Goal: Task Accomplishment & Management: Manage account settings

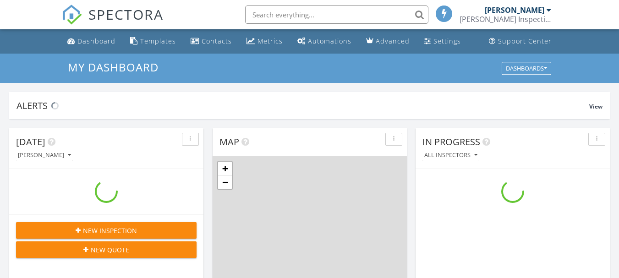
scroll to position [849, 634]
click at [99, 41] on div "Dashboard" at bounding box center [96, 41] width 38 height 9
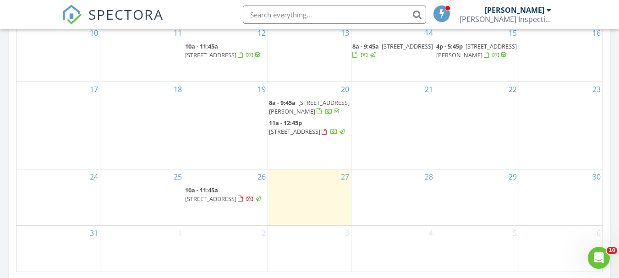
click at [237, 200] on span "[STREET_ADDRESS]" at bounding box center [210, 199] width 51 height 8
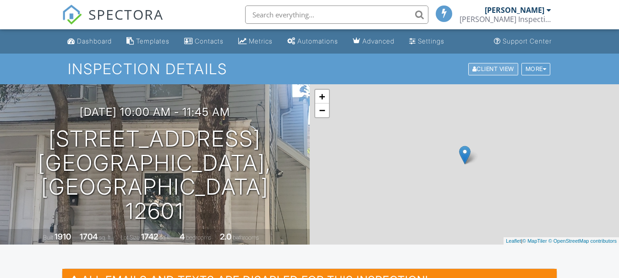
click at [493, 73] on div "Client View" at bounding box center [494, 69] width 50 height 12
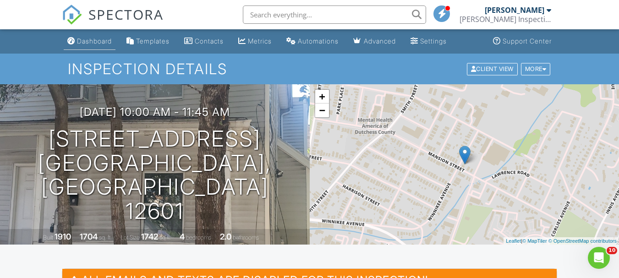
click at [96, 40] on div "Dashboard" at bounding box center [94, 41] width 35 height 8
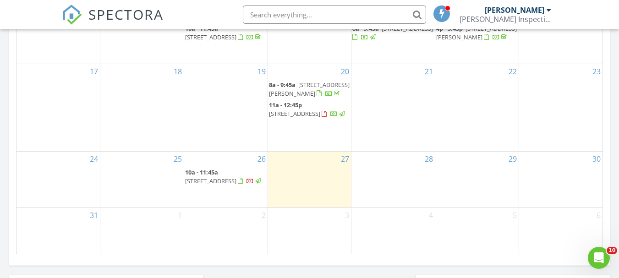
scroll to position [605, 0]
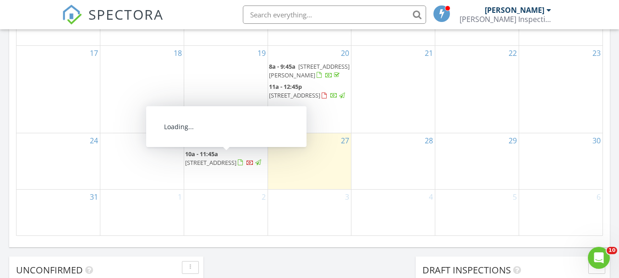
click at [237, 164] on span "[STREET_ADDRESS]" at bounding box center [210, 163] width 51 height 8
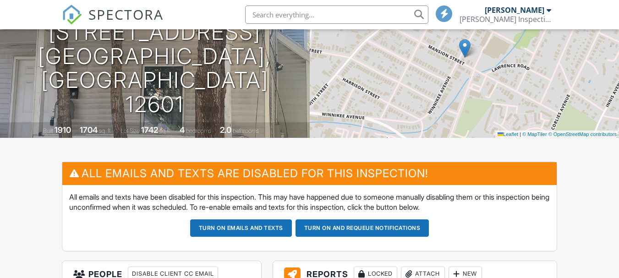
scroll to position [183, 0]
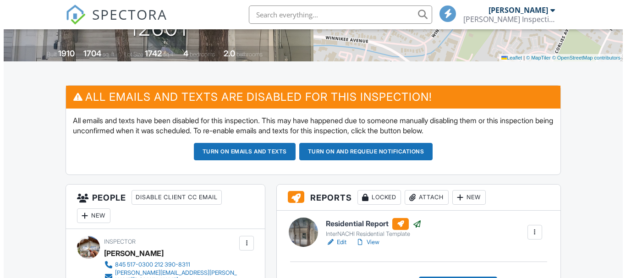
scroll to position [453, 0]
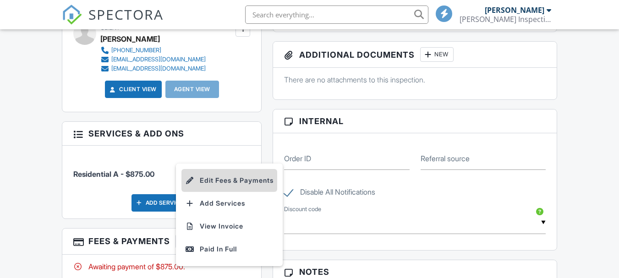
click at [210, 171] on li "Edit Fees & Payments" at bounding box center [230, 180] width 96 height 23
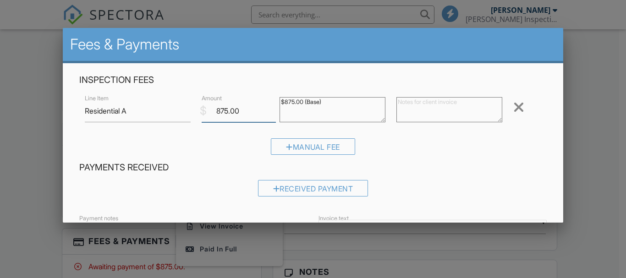
click at [225, 110] on input "875.00" at bounding box center [239, 111] width 74 height 22
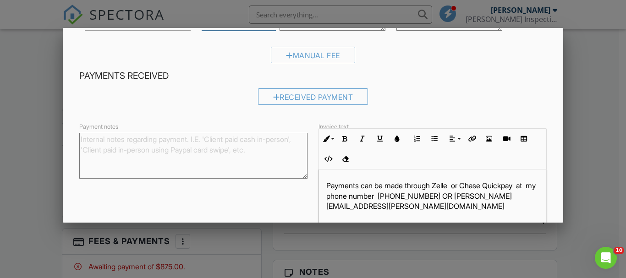
scroll to position [151, 0]
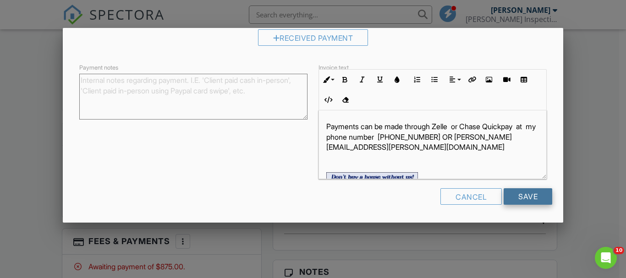
type input "840.00"
click at [526, 197] on input "Save" at bounding box center [528, 196] width 49 height 17
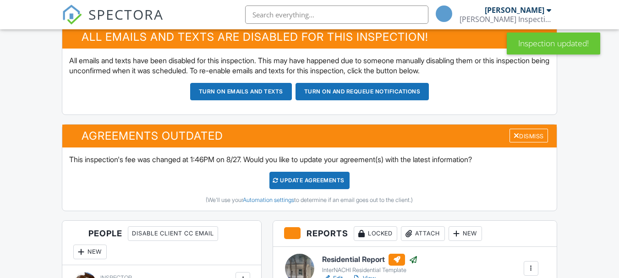
scroll to position [243, 0]
click at [339, 175] on div "Update Agreements" at bounding box center [310, 180] width 80 height 17
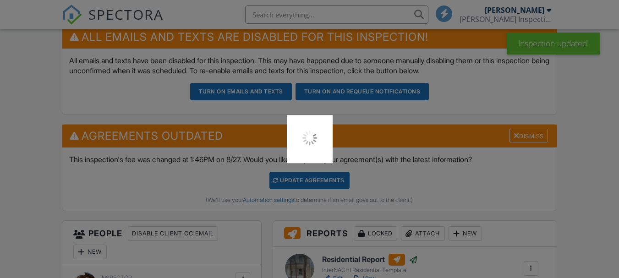
scroll to position [0, 0]
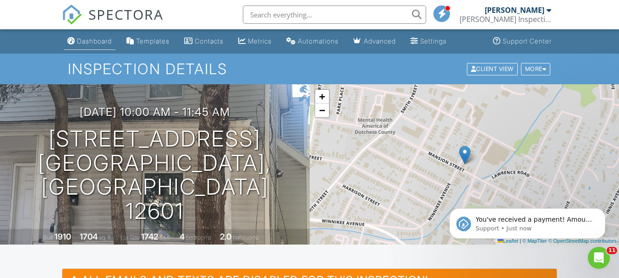
click at [83, 38] on div "Dashboard" at bounding box center [94, 41] width 35 height 8
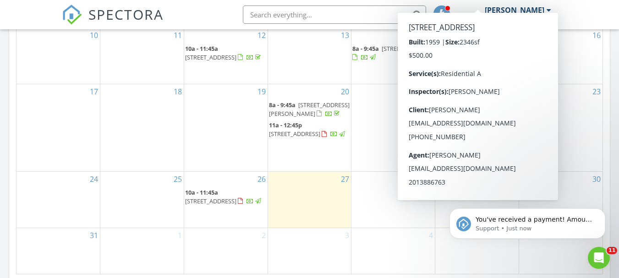
scroll to position [568, 0]
